Goal: Find specific page/section: Find specific page/section

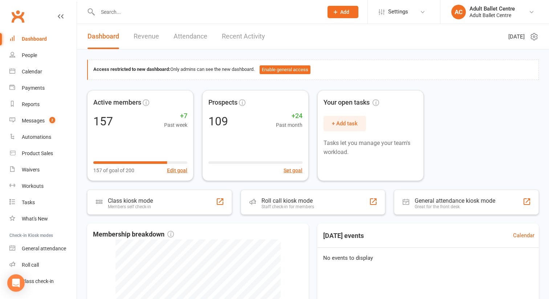
click at [102, 13] on input "text" at bounding box center [207, 12] width 223 height 10
paste input "That line — Learn from [PERSON_NAME]—RAD-trained, biomechanical specialist, and…"
type input "That line — Learn from [PERSON_NAME]—RAD-trained, biomechanical specialist, and…"
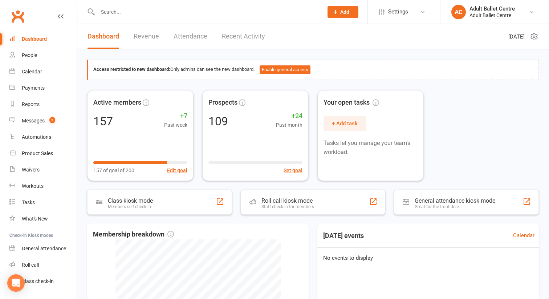
click at [145, 6] on div at bounding box center [202, 12] width 231 height 24
click at [132, 12] on input "text" at bounding box center [207, 12] width 223 height 10
paste input "Grace Mackelden"
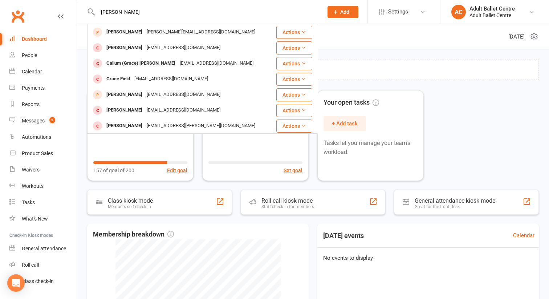
type input "Grace Mackelden"
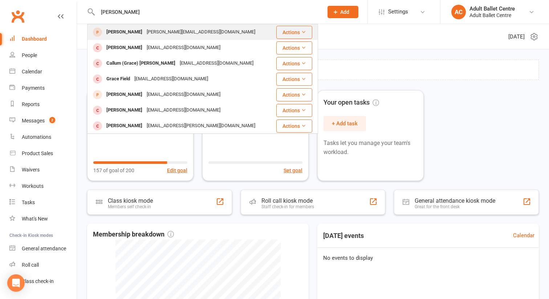
click at [127, 33] on div "Grace Mackelden" at bounding box center [124, 32] width 40 height 11
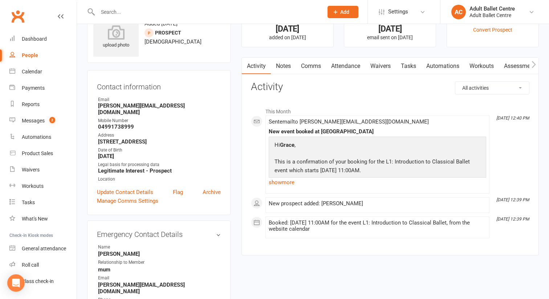
scroll to position [31, 0]
